Goal: Use online tool/utility: Utilize a website feature to perform a specific function

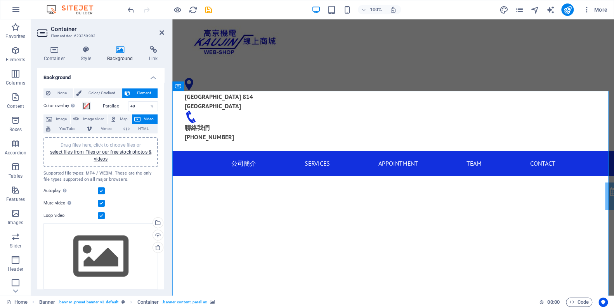
scroll to position [23, 0]
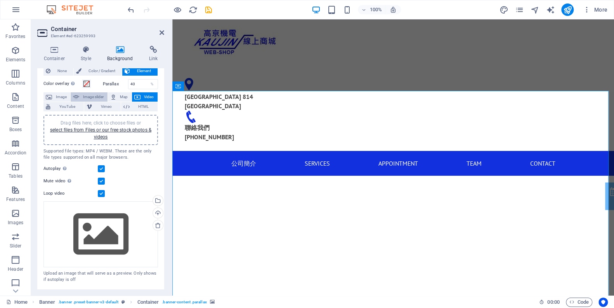
click at [100, 96] on span "Image slider" at bounding box center [93, 96] width 23 height 9
select select "ms"
select select "s"
select select "progressive"
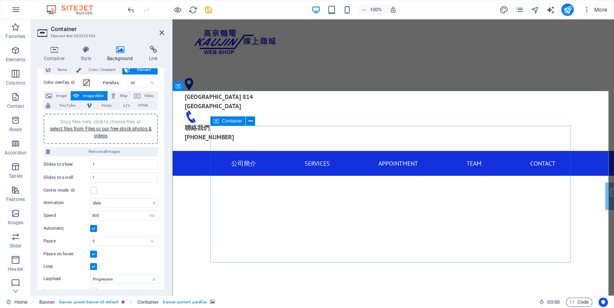
click at [239, 122] on span "Container" at bounding box center [232, 121] width 20 height 5
click at [105, 96] on span "Image slider" at bounding box center [93, 95] width 23 height 9
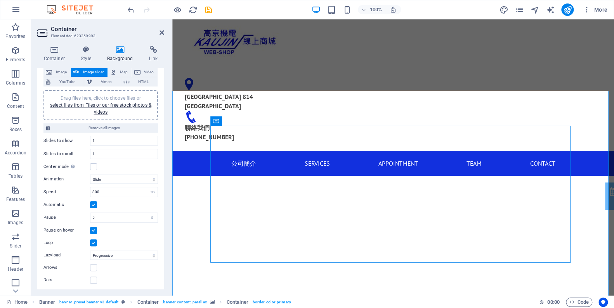
scroll to position [0, 0]
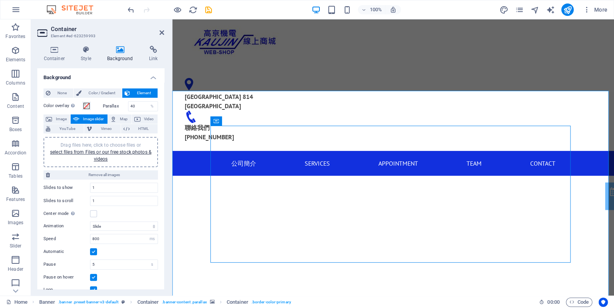
click at [112, 155] on div "Drag files here, click to choose files or select files from Files or our free s…" at bounding box center [100, 152] width 105 height 21
click at [112, 153] on link "select files from Files or our free stock photos & videos" at bounding box center [100, 156] width 101 height 12
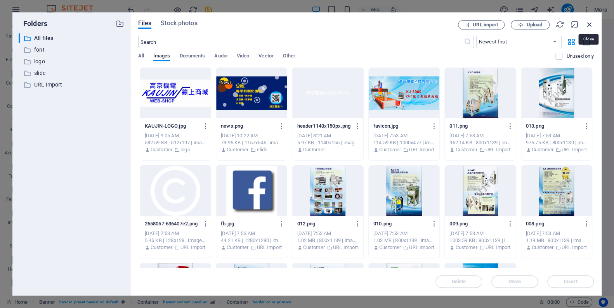
click at [590, 22] on icon "button" at bounding box center [590, 24] width 9 height 9
